Goal: Information Seeking & Learning: Learn about a topic

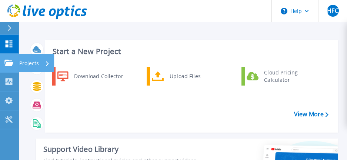
click at [5, 60] on icon at bounding box center [8, 63] width 9 height 6
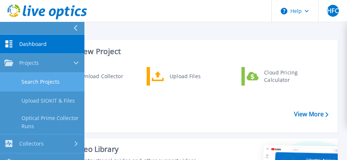
click at [54, 85] on link "Search Projects" at bounding box center [42, 82] width 84 height 19
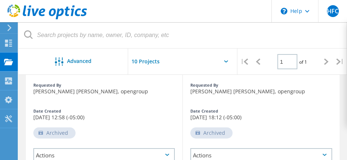
scroll to position [37, 0]
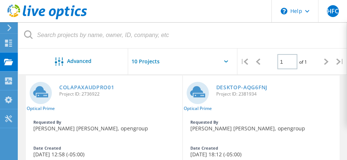
click at [92, 84] on div "COLAPAXAUDPRO01 Project ID: 2736922" at bounding box center [119, 90] width 127 height 28
click at [90, 87] on link "COLAPAXAUDPRO01" at bounding box center [86, 87] width 55 height 5
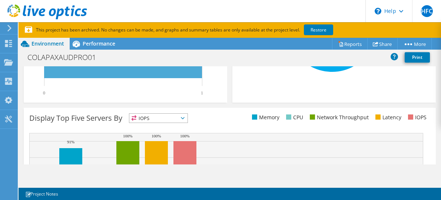
scroll to position [315, 0]
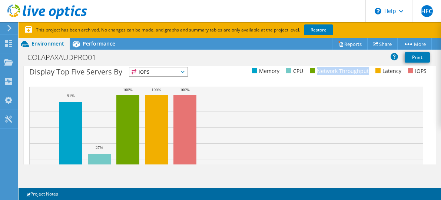
drag, startPoint x: 305, startPoint y: 69, endPoint x: 363, endPoint y: 75, distance: 57.8
click at [352, 75] on div "Display Top Five Servers By IOPS IOPS CPU" at bounding box center [229, 73] width 401 height 12
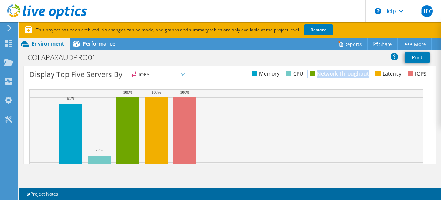
click at [352, 78] on div "Display Top Five Servers By IOPS IOPS CPU" at bounding box center [229, 76] width 401 height 12
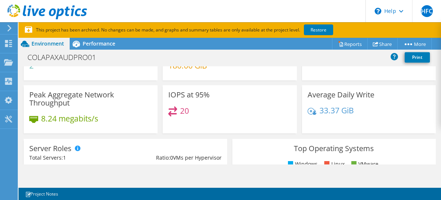
scroll to position [0, 0]
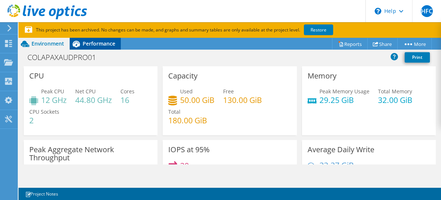
click at [100, 41] on span "Performance" at bounding box center [99, 43] width 33 height 7
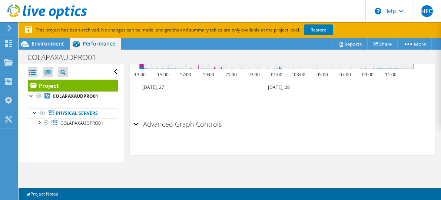
scroll to position [242, 0]
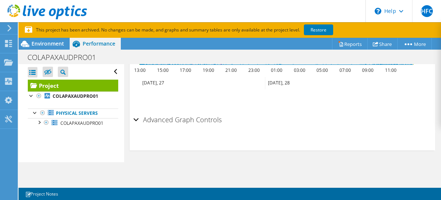
drag, startPoint x: 135, startPoint y: 118, endPoint x: 140, endPoint y: 121, distance: 6.0
click at [137, 117] on div "Advanced Graph Controls" at bounding box center [282, 120] width 298 height 16
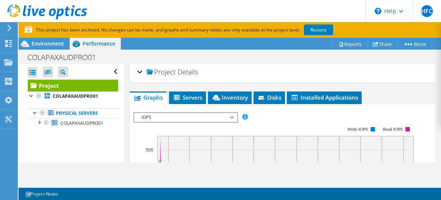
scroll to position [0, 0]
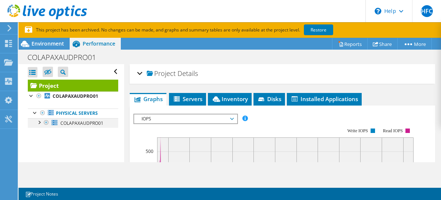
click at [40, 123] on div at bounding box center [38, 121] width 7 height 7
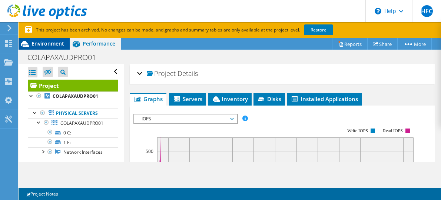
click at [55, 46] on span "Environment" at bounding box center [48, 43] width 33 height 7
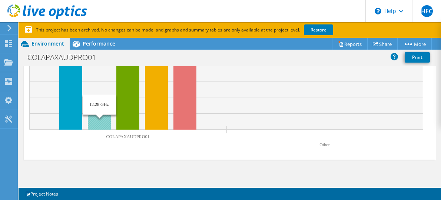
scroll to position [315, 0]
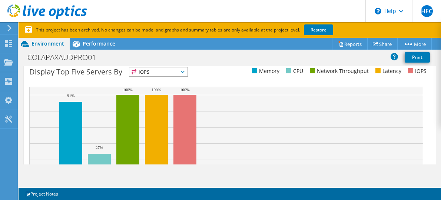
click at [187, 70] on span "IOPS" at bounding box center [158, 71] width 58 height 9
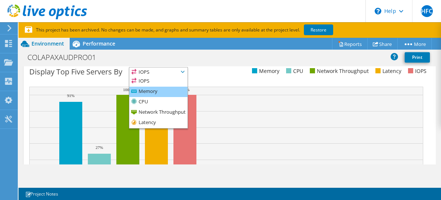
click at [163, 91] on li "Memory" at bounding box center [158, 92] width 58 height 10
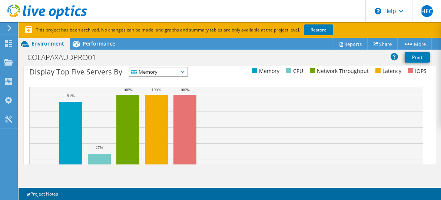
click at [188, 70] on span "Memory" at bounding box center [158, 71] width 58 height 9
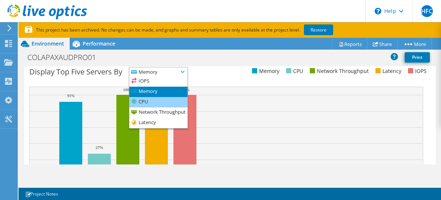
click at [162, 104] on li "CPU" at bounding box center [158, 102] width 58 height 10
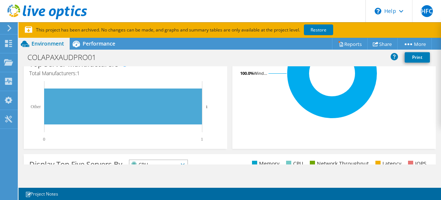
scroll to position [269, 0]
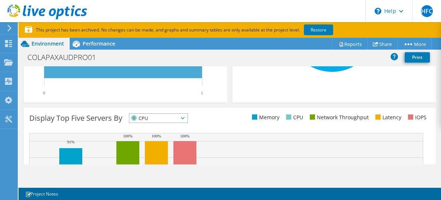
click at [188, 115] on span "CPU" at bounding box center [158, 118] width 58 height 9
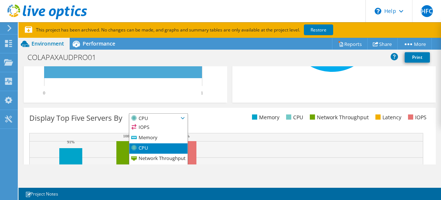
scroll to position [315, 0]
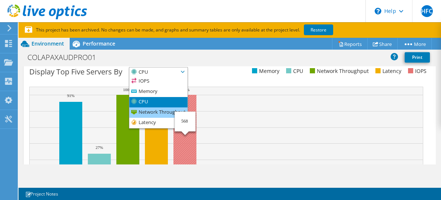
click at [168, 109] on li "Network Throughput" at bounding box center [158, 112] width 58 height 10
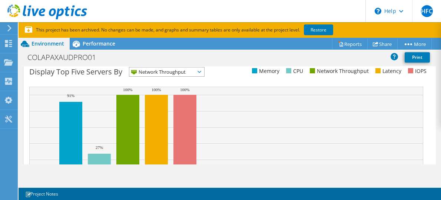
click at [199, 72] on span "Network Throughput" at bounding box center [166, 71] width 75 height 9
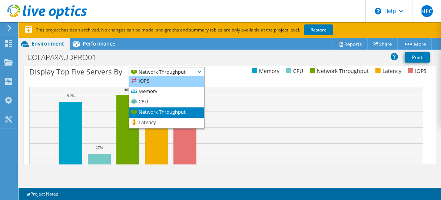
click at [190, 82] on li "IOPS" at bounding box center [166, 81] width 75 height 10
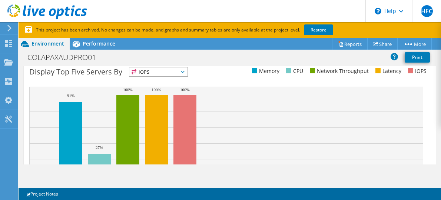
click at [188, 70] on span "IOPS" at bounding box center [158, 71] width 58 height 9
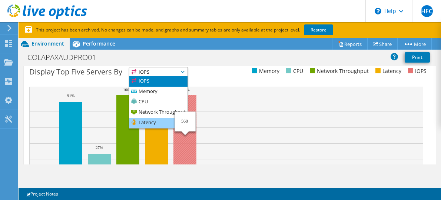
click at [173, 120] on li "Latency" at bounding box center [158, 123] width 58 height 10
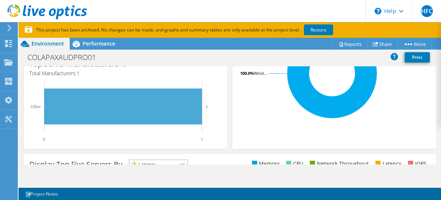
scroll to position [269, 0]
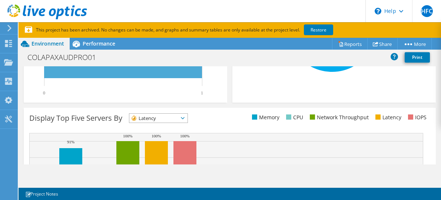
click at [178, 120] on span "Latency" at bounding box center [153, 118] width 49 height 9
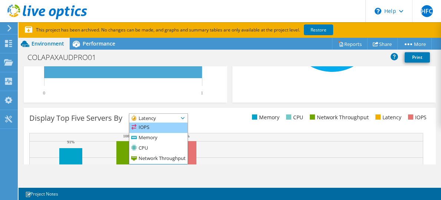
click at [176, 129] on li "IOPS" at bounding box center [158, 128] width 58 height 10
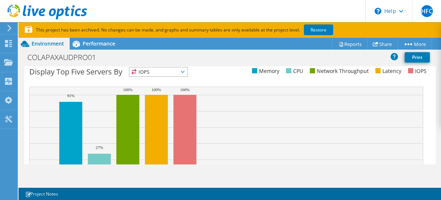
scroll to position [361, 0]
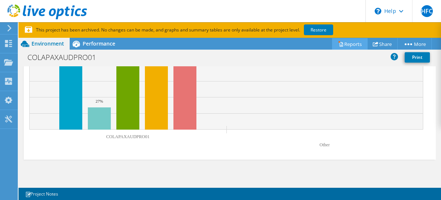
click at [348, 46] on link "Reports" at bounding box center [350, 43] width 36 height 11
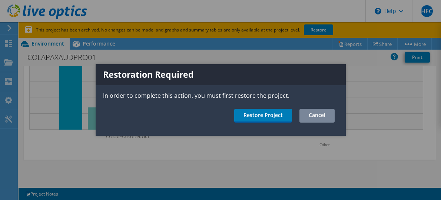
click at [321, 117] on link "Cancel" at bounding box center [316, 116] width 35 height 14
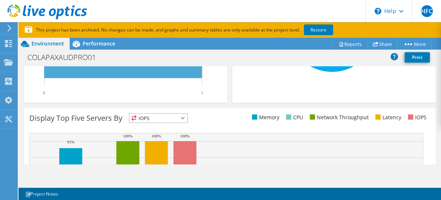
scroll to position [269, 0]
click at [188, 119] on span "IOPS" at bounding box center [158, 118] width 58 height 9
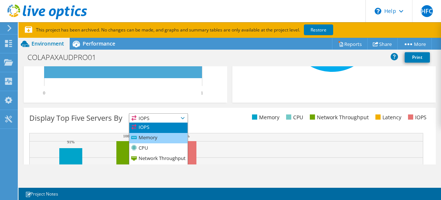
click at [164, 141] on li "Memory" at bounding box center [158, 138] width 58 height 10
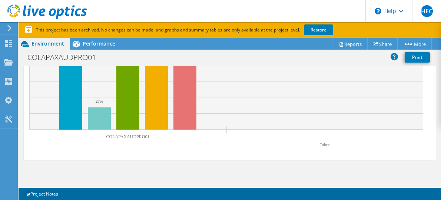
scroll to position [315, 0]
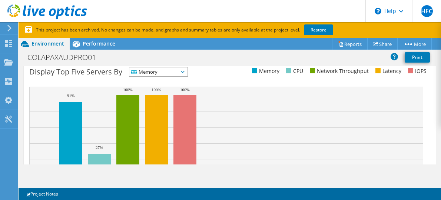
click at [198, 74] on div "Display Top Five Servers By Memory IOPS" at bounding box center [129, 73] width 200 height 12
click at [188, 69] on span "Memory" at bounding box center [158, 71] width 58 height 9
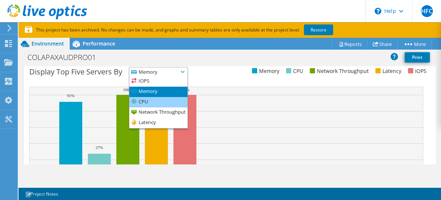
click at [172, 100] on li "CPU" at bounding box center [158, 102] width 58 height 10
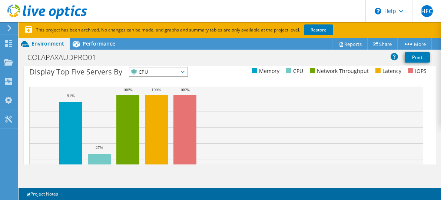
click at [188, 74] on span "CPU" at bounding box center [158, 71] width 58 height 9
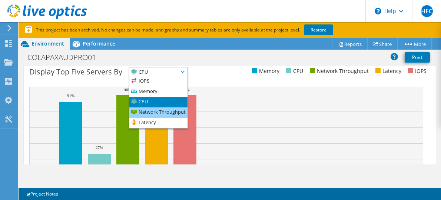
click at [163, 113] on li "Network Throughput" at bounding box center [158, 112] width 58 height 10
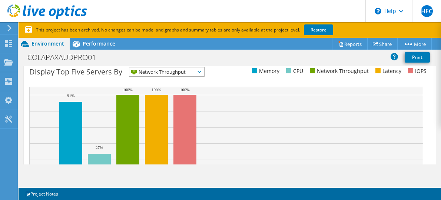
scroll to position [269, 0]
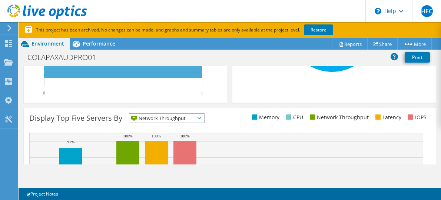
click at [197, 120] on span "Network Throughput" at bounding box center [166, 118] width 75 height 9
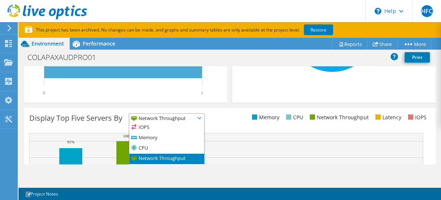
scroll to position [315, 0]
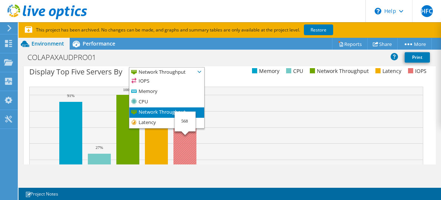
click at [142, 117] on li "Network Throughput" at bounding box center [166, 112] width 75 height 10
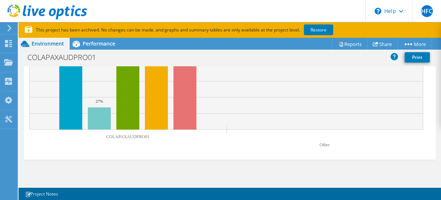
scroll to position [222, 0]
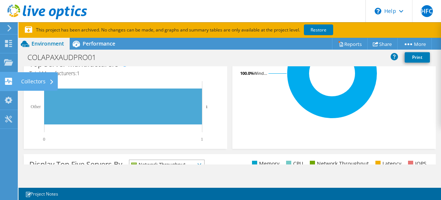
click at [7, 81] on icon at bounding box center [8, 81] width 9 height 7
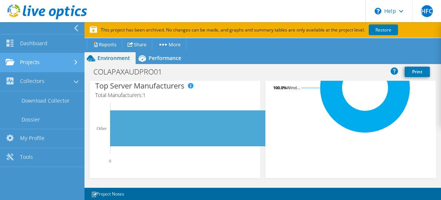
click at [76, 58] on link "Projects" at bounding box center [42, 62] width 84 height 19
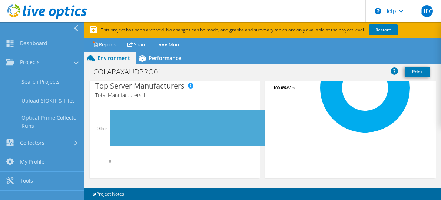
click at [126, 96] on h4 "Total Manufacturers: 1" at bounding box center [174, 95] width 159 height 8
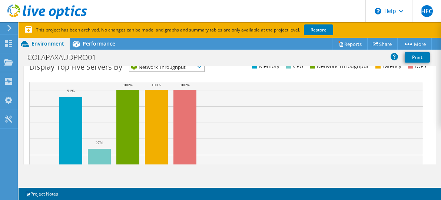
scroll to position [361, 0]
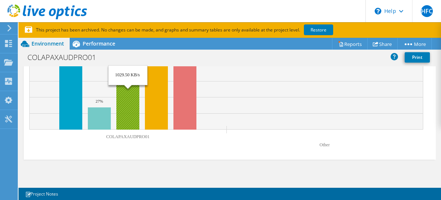
click at [129, 104] on rect at bounding box center [127, 89] width 23 height 81
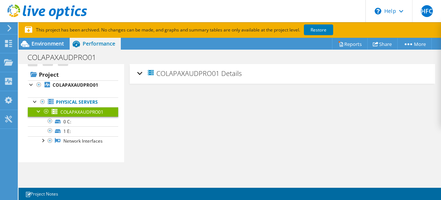
scroll to position [17, 0]
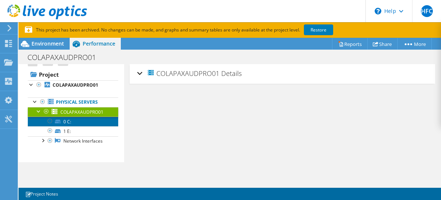
click at [56, 120] on icon at bounding box center [58, 122] width 6 height 4
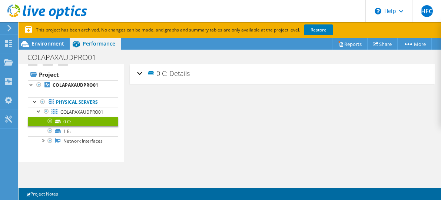
click at [63, 117] on link "0 C:" at bounding box center [73, 122] width 90 height 10
click at [44, 136] on div at bounding box center [42, 139] width 7 height 7
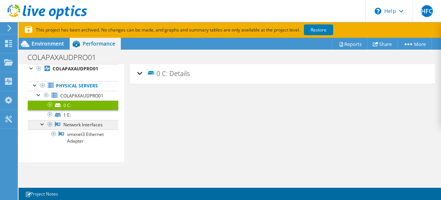
scroll to position [41, 0]
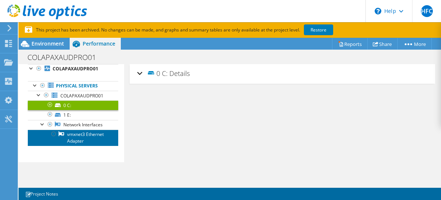
click at [79, 130] on link "vmxnet3 Ethernet Adapter" at bounding box center [73, 138] width 90 height 16
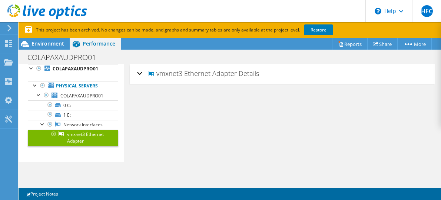
click at [92, 160] on section "Warnings Messages Project Notes Save Discard Changes 1 Project Notes" at bounding box center [230, 194] width 422 height 12
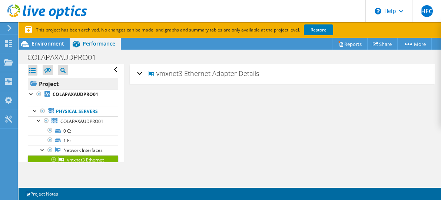
scroll to position [0, 0]
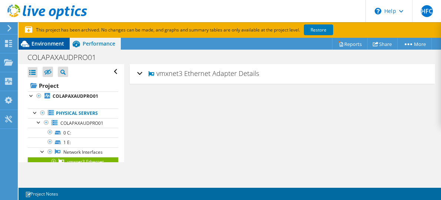
drag, startPoint x: 39, startPoint y: 42, endPoint x: 42, endPoint y: 45, distance: 4.5
click at [39, 42] on span "Environment" at bounding box center [48, 43] width 33 height 7
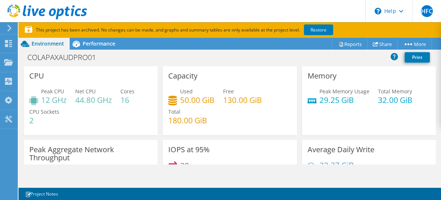
click at [352, 37] on section "This project has been archived. No changes can be made, and graphs and summary …" at bounding box center [230, 30] width 422 height 16
click at [352, 40] on link "Reports" at bounding box center [350, 43] width 36 height 11
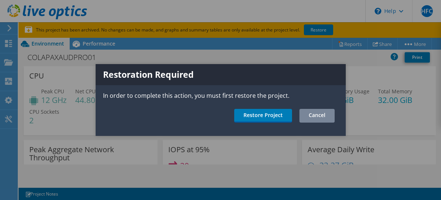
click at [321, 119] on link "Cancel" at bounding box center [316, 116] width 35 height 14
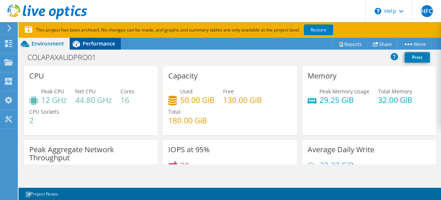
click at [97, 42] on span "Performance" at bounding box center [99, 43] width 33 height 7
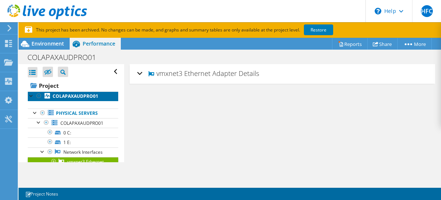
click at [64, 96] on b "COLAPAXAUDPRO01" at bounding box center [76, 96] width 46 height 6
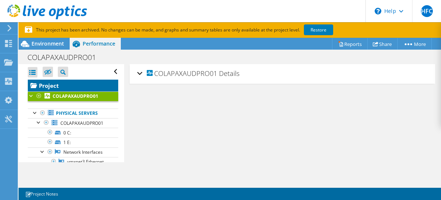
click at [48, 82] on link "Project" at bounding box center [73, 86] width 90 height 12
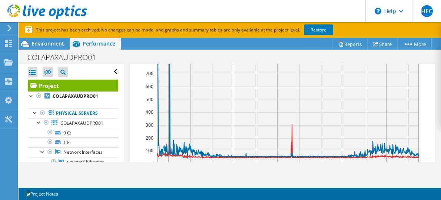
scroll to position [139, 0]
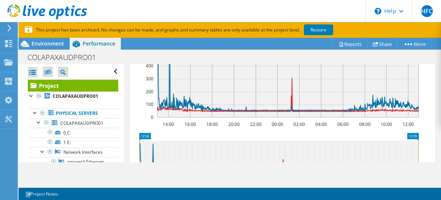
drag, startPoint x: 163, startPoint y: 120, endPoint x: 165, endPoint y: 124, distance: 3.8
click at [170, 130] on section "Workload Concentration: 14:00 16:00 18:00 20:00 22:00 00:00 02:00 04:00 06:00 0…" at bounding box center [282, 95] width 298 height 232
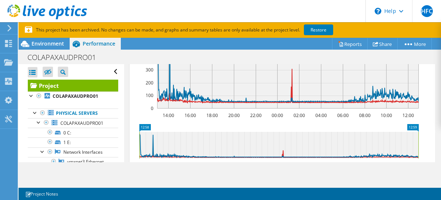
scroll to position [271, 0]
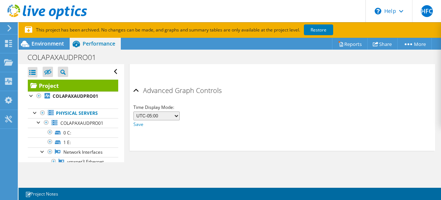
drag, startPoint x: 43, startPoint y: 44, endPoint x: 66, endPoint y: 55, distance: 25.4
click at [43, 44] on span "Environment" at bounding box center [48, 43] width 33 height 7
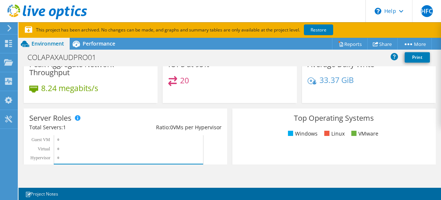
scroll to position [93, 0]
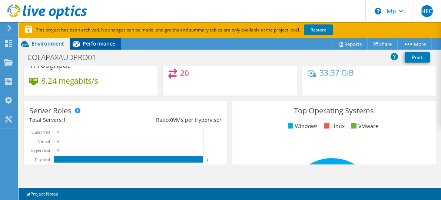
click at [95, 48] on div "Performance" at bounding box center [95, 44] width 51 height 12
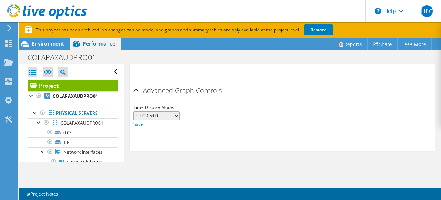
scroll to position [0, 0]
click at [47, 49] on div "Environment" at bounding box center [44, 44] width 51 height 12
